Goal: Transaction & Acquisition: Purchase product/service

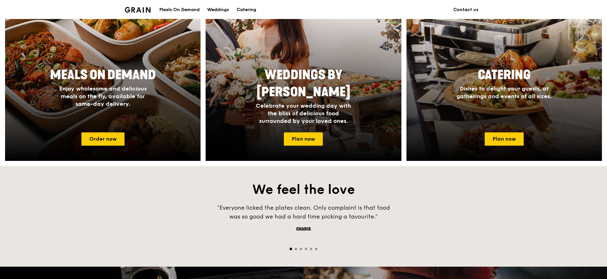
scroll to position [291, 0]
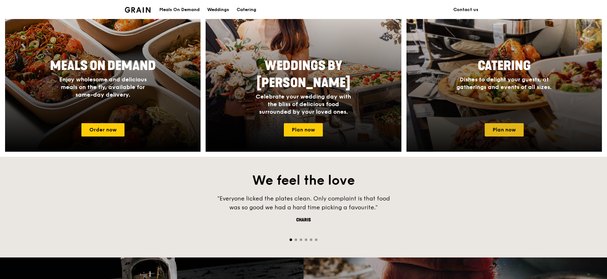
click at [498, 130] on link "Plan now" at bounding box center [503, 129] width 39 height 13
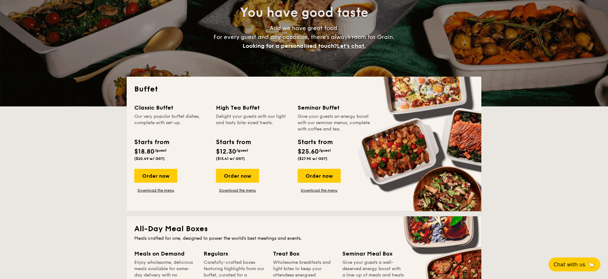
scroll to position [76, 0]
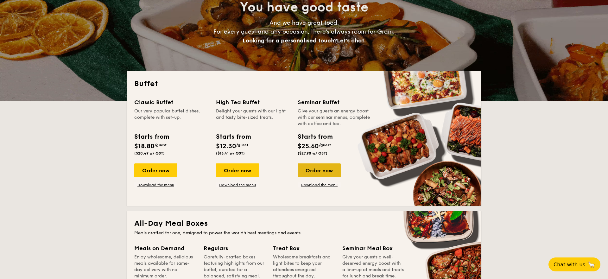
click at [318, 169] on div "Order now" at bounding box center [319, 170] width 43 height 14
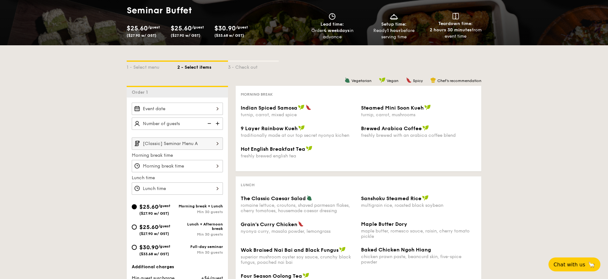
scroll to position [119, 0]
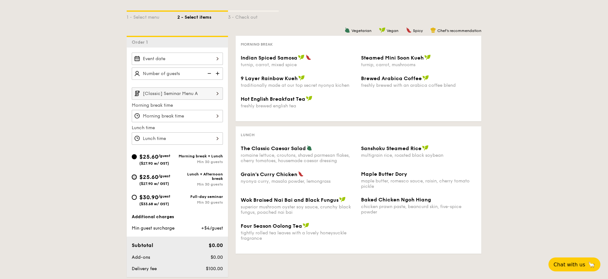
click at [136, 176] on input "$25.60 /guest ($27.90 w/ GST) Lunch + Afternoon break Min 30 guests" at bounding box center [134, 176] width 5 height 5
radio input "true"
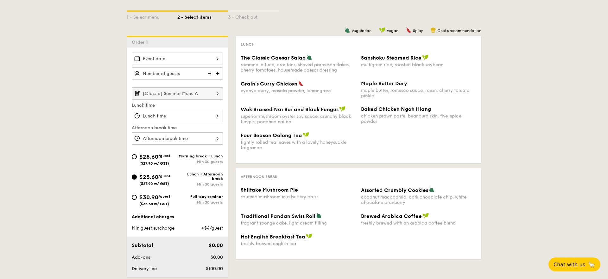
scroll to position [0, 0]
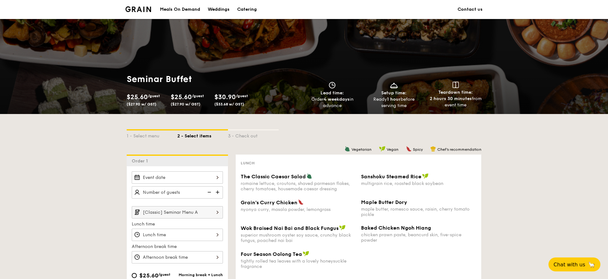
click at [173, 11] on div "Meals On Demand" at bounding box center [180, 9] width 40 height 19
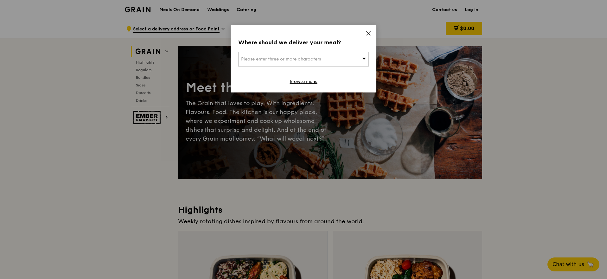
click at [306, 55] on div "Please enter three or more characters" at bounding box center [303, 59] width 130 height 15
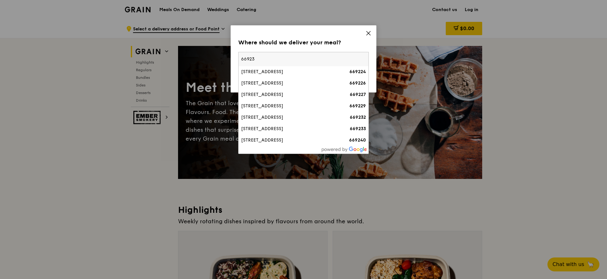
type input "669232"
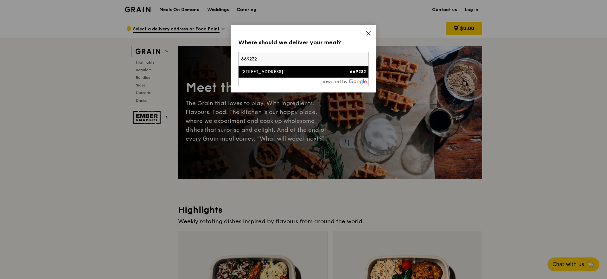
click at [259, 73] on div "[STREET_ADDRESS]" at bounding box center [288, 72] width 94 height 6
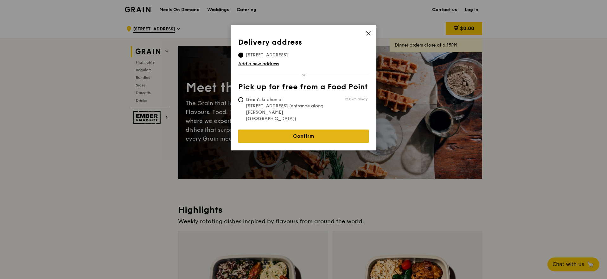
click at [316, 130] on link "Confirm" at bounding box center [303, 136] width 130 height 13
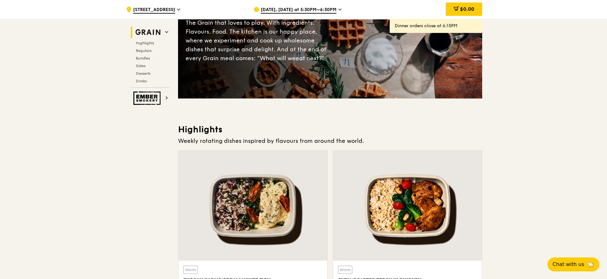
scroll to position [164, 0]
